Goal: Transaction & Acquisition: Purchase product/service

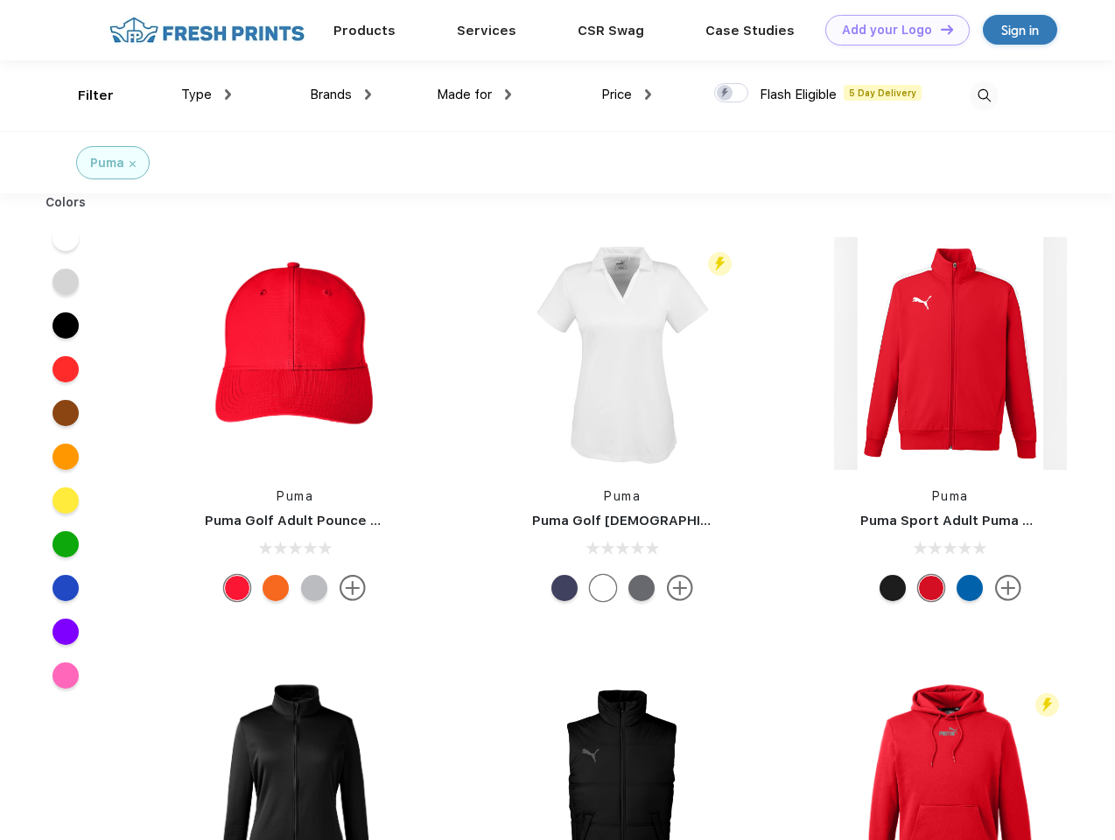
click at [891, 30] on link "Add your Logo Design Tool" at bounding box center [897, 30] width 144 height 31
click at [0, 0] on div "Design Tool" at bounding box center [0, 0] width 0 height 0
click at [939, 29] on link "Add your Logo Design Tool" at bounding box center [897, 30] width 144 height 31
click at [84, 95] on div "Filter" at bounding box center [96, 96] width 36 height 20
click at [206, 94] on span "Type" at bounding box center [196, 95] width 31 height 16
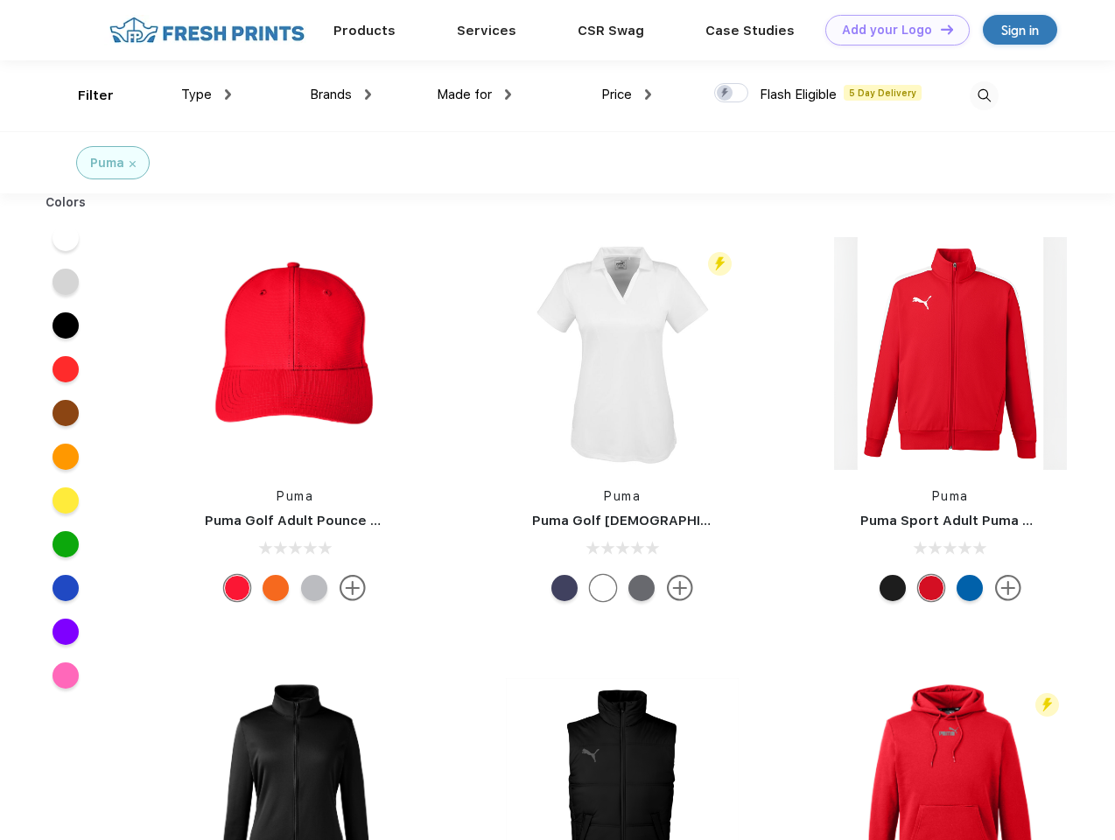
click at [340, 94] on span "Brands" at bounding box center [331, 95] width 42 height 16
click at [474, 94] on span "Made for" at bounding box center [464, 95] width 55 height 16
click at [626, 94] on span "Price" at bounding box center [616, 95] width 31 height 16
click at [731, 94] on div at bounding box center [731, 92] width 34 height 19
click at [725, 94] on input "checkbox" at bounding box center [719, 87] width 11 height 11
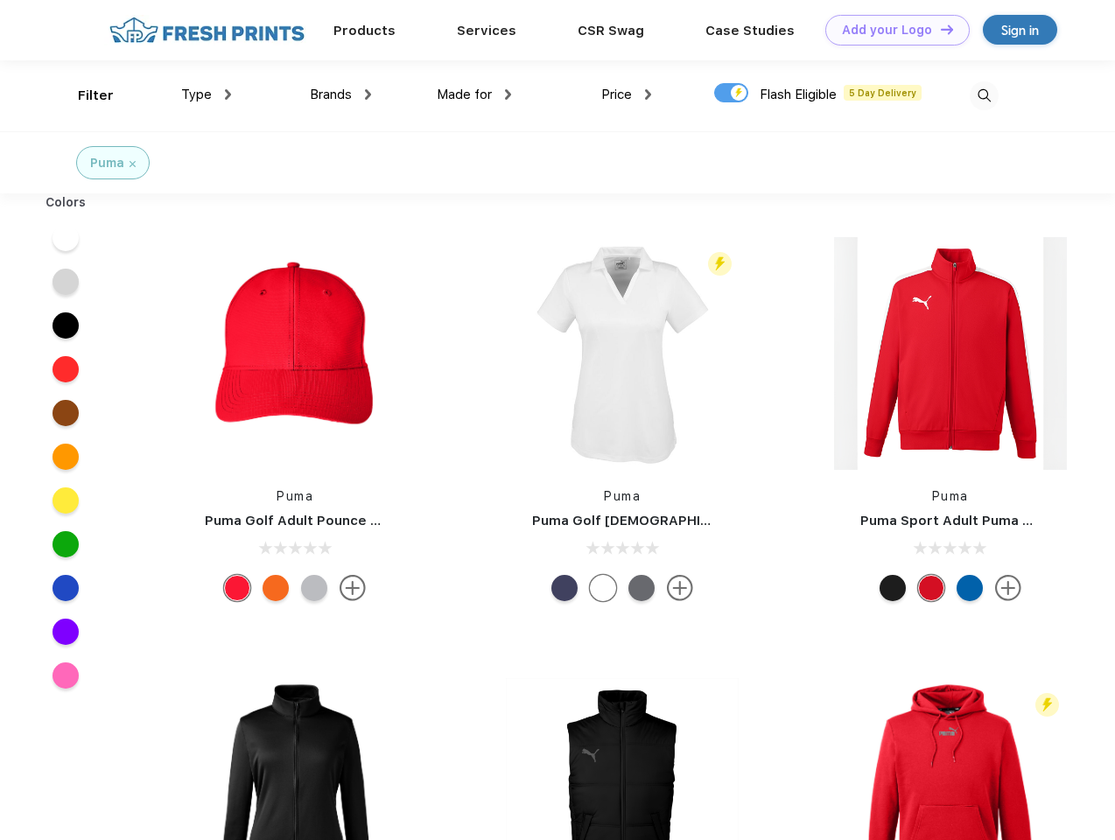
click at [983, 95] on img at bounding box center [983, 95] width 29 height 29
